Goal: Find specific page/section: Find specific page/section

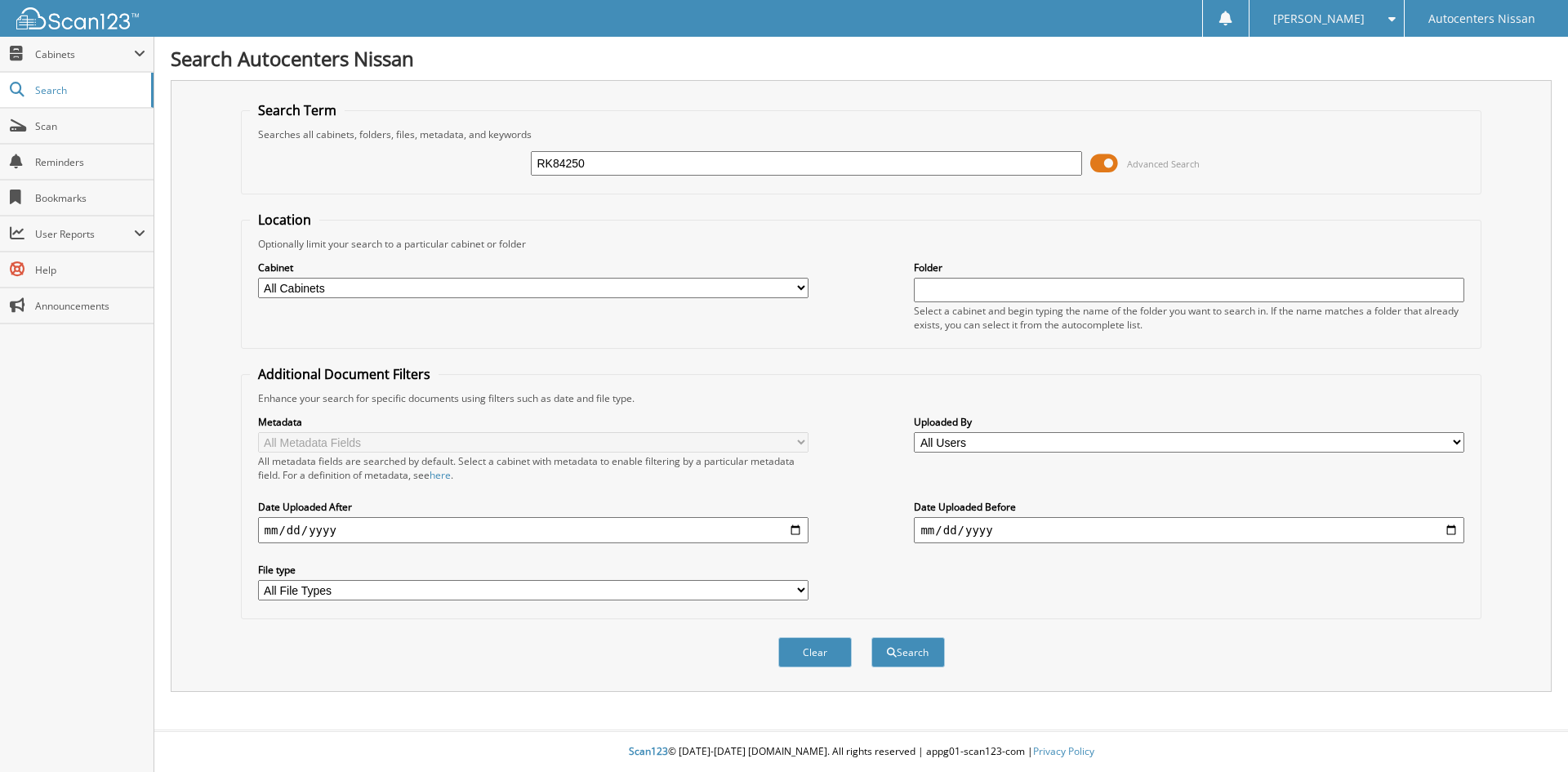
type input "RK84250"
click at [1099, 158] on span at bounding box center [1104, 163] width 28 height 25
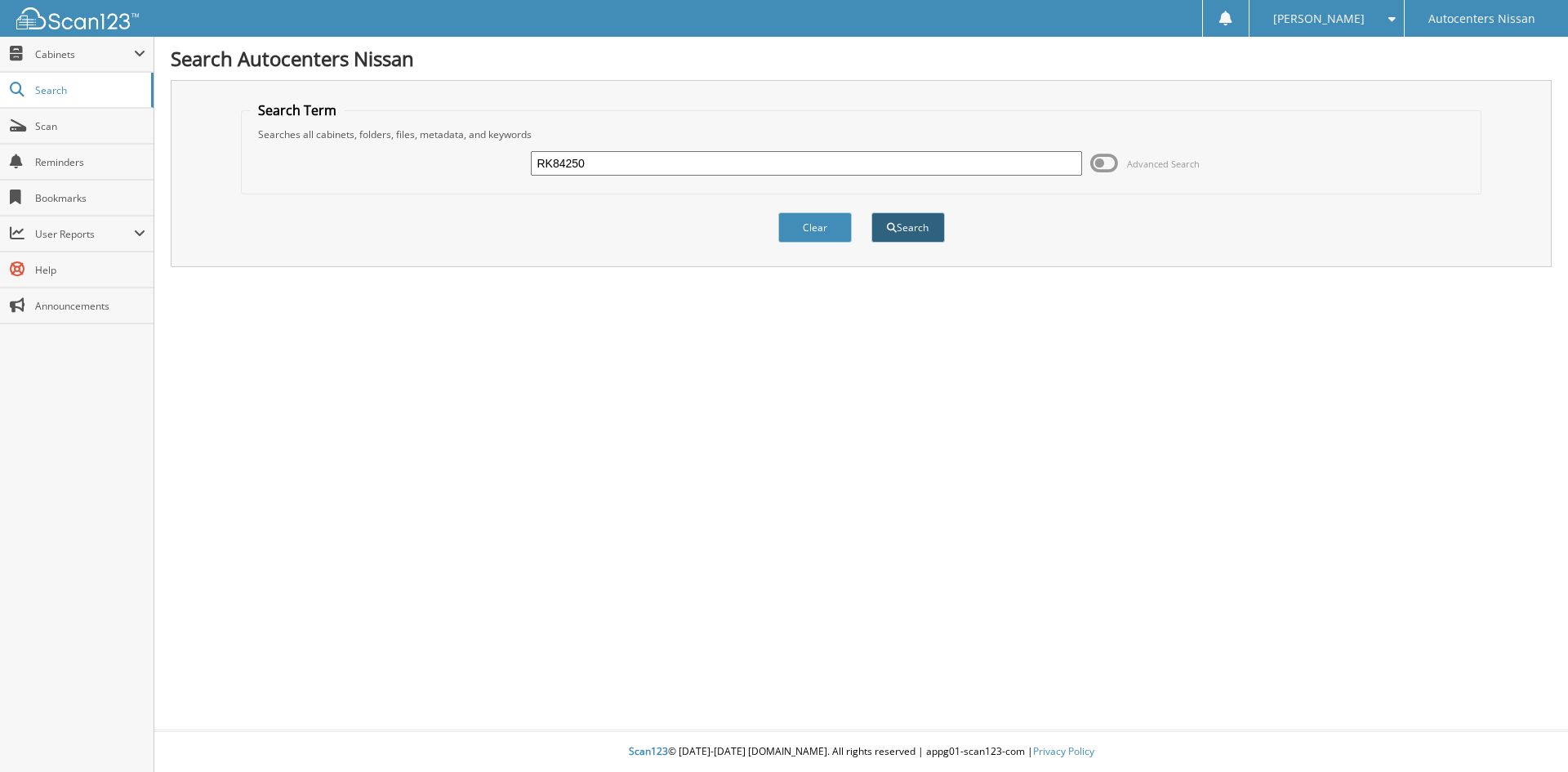
click at [909, 225] on button "Search" at bounding box center [908, 228] width 74 height 31
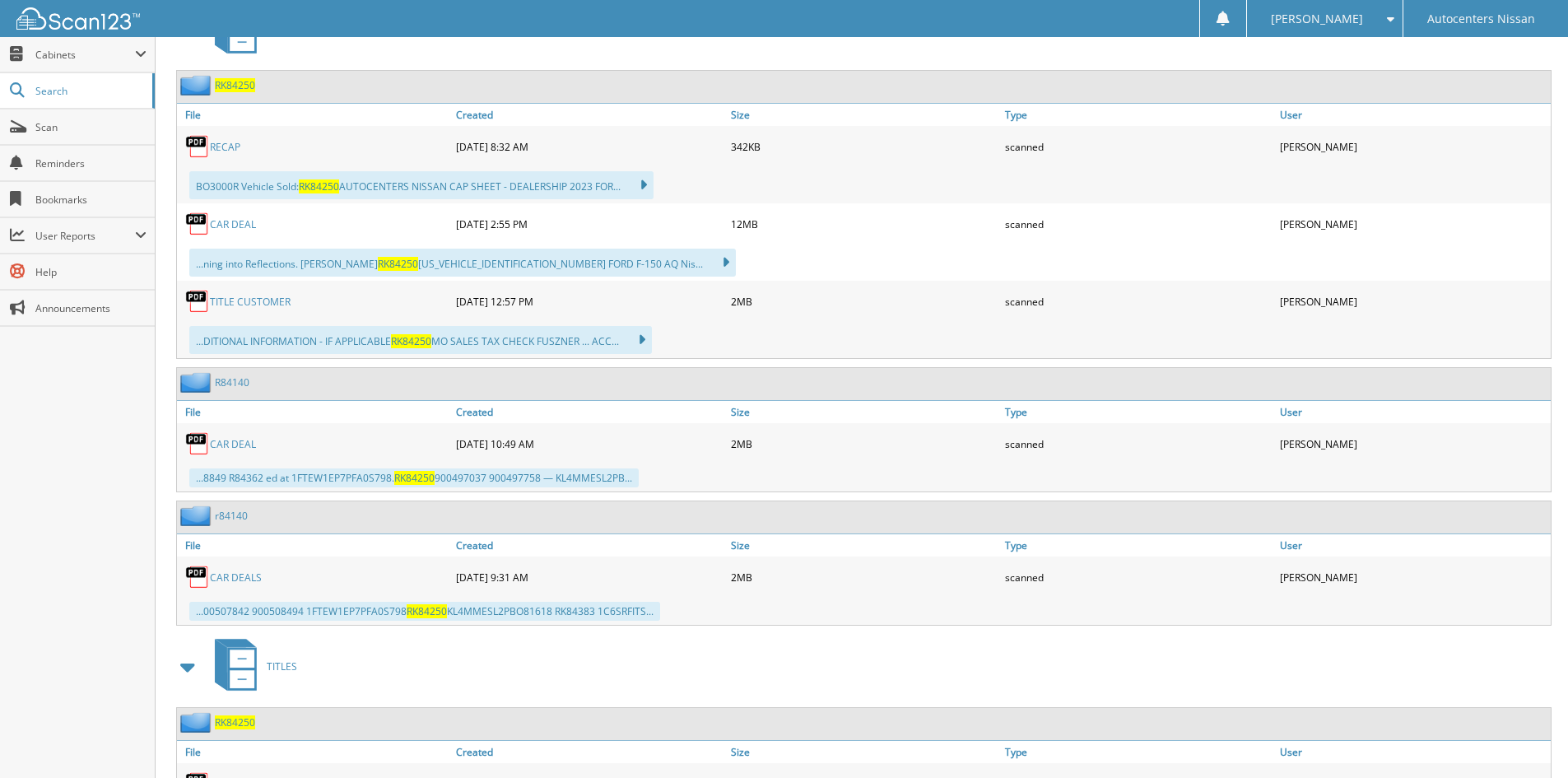
scroll to position [823, 0]
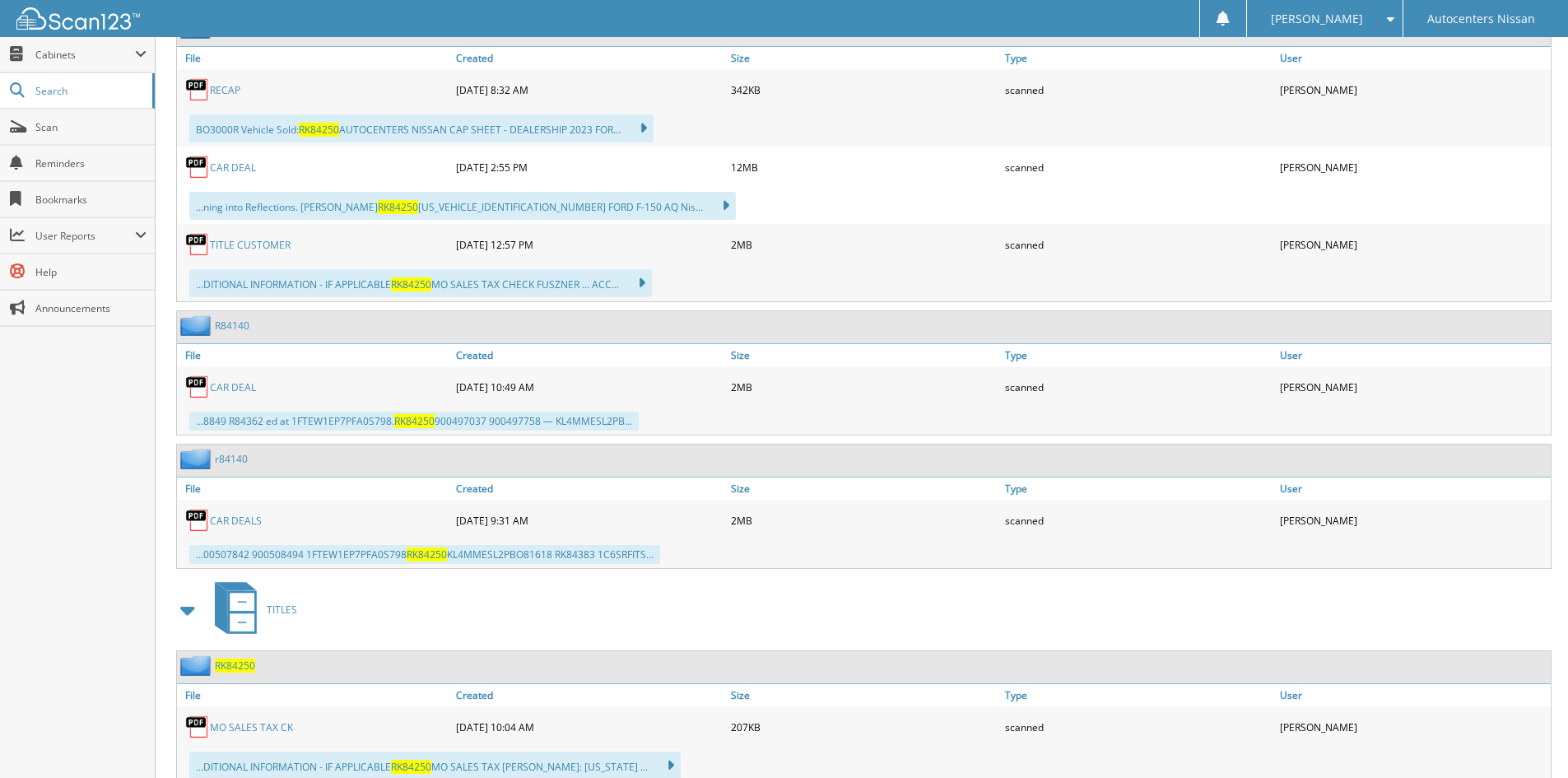
click at [254, 241] on link "TITLE CUSTOMER" at bounding box center [250, 245] width 80 height 14
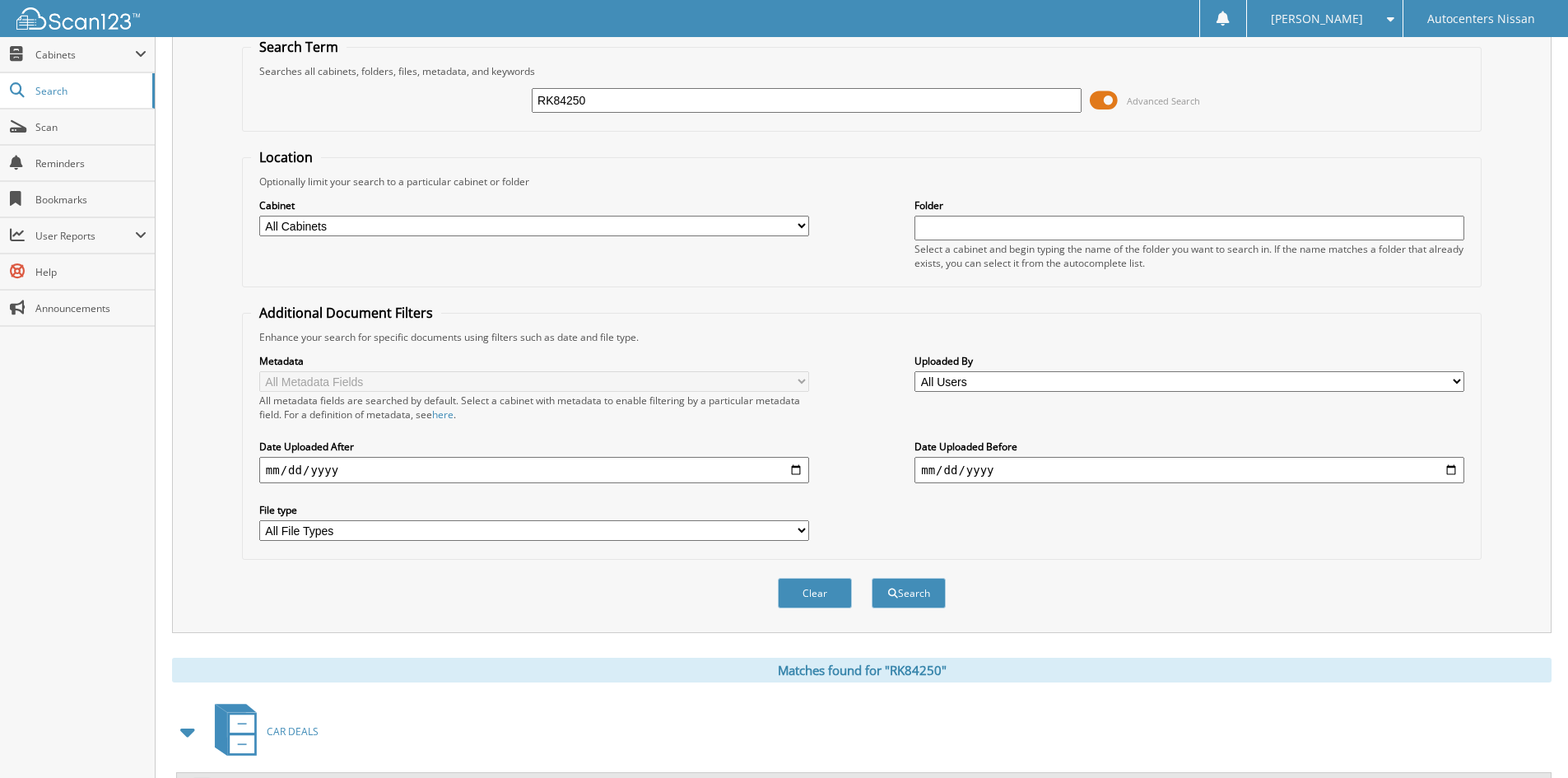
scroll to position [0, 0]
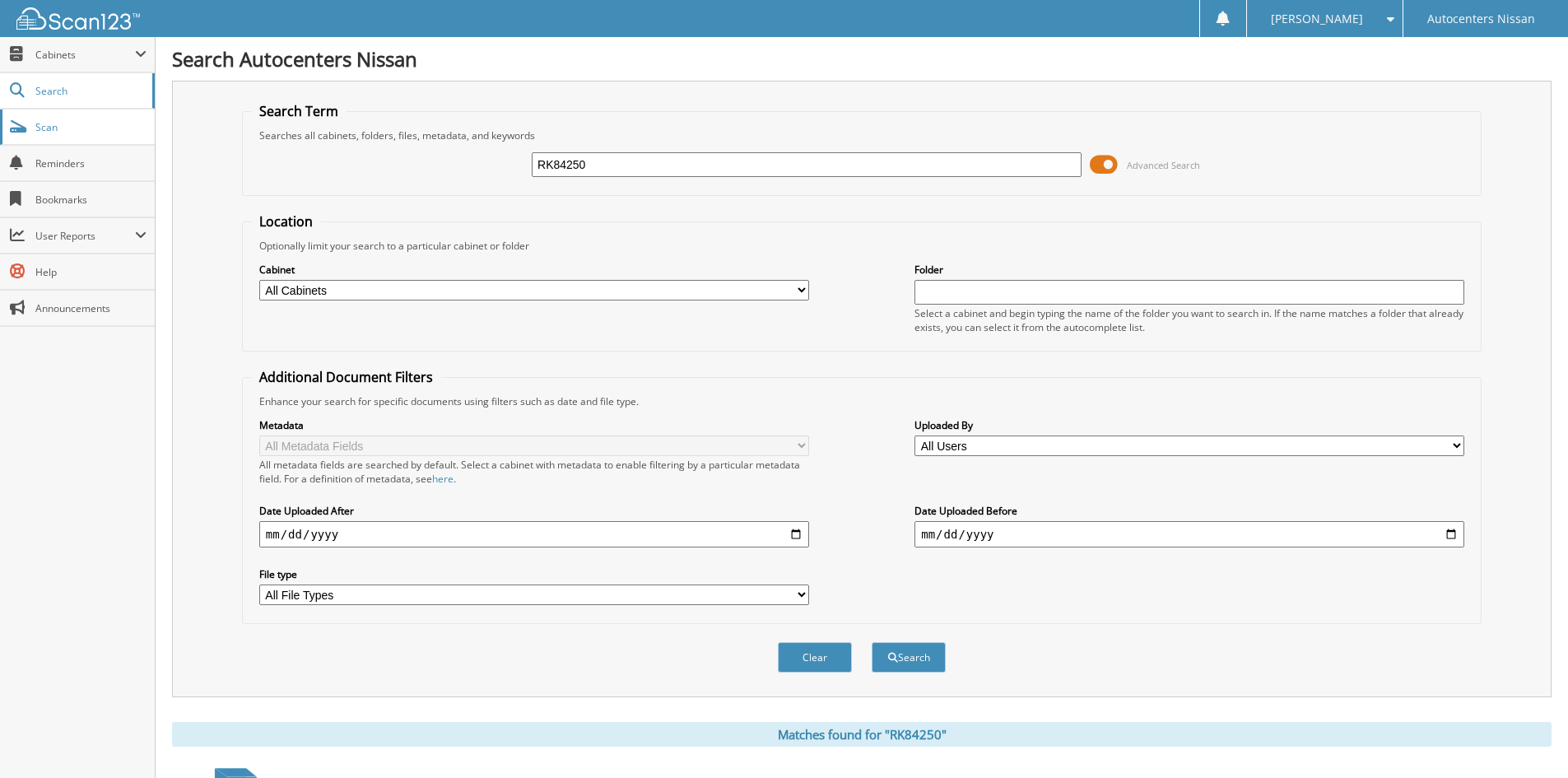
click at [54, 127] on span "Scan" at bounding box center [91, 127] width 111 height 14
